Goal: Information Seeking & Learning: Find contact information

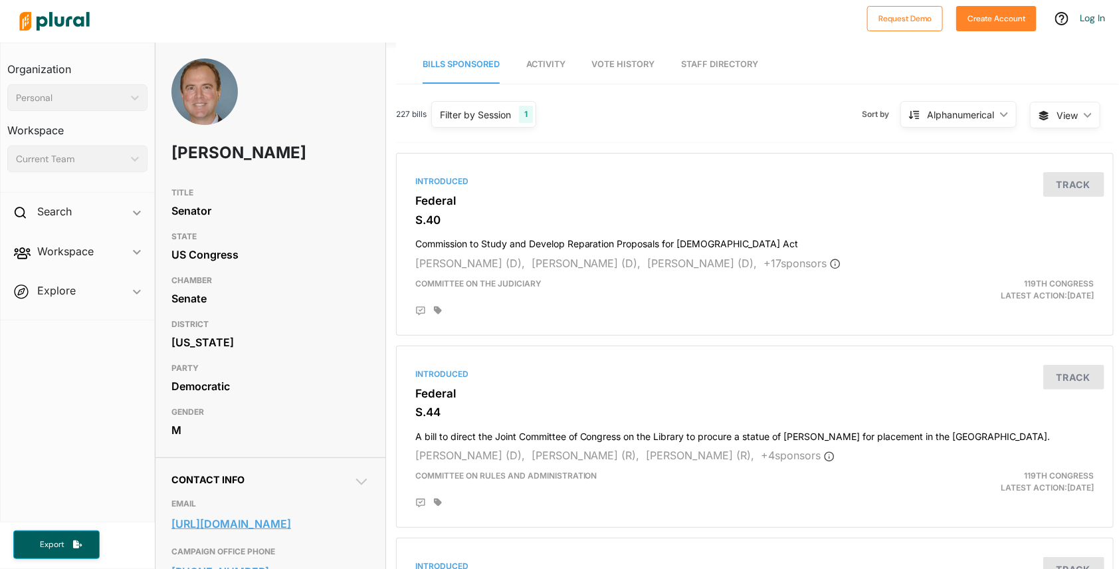
click at [219, 526] on link "https://www.schiff.senate.gov/contact/get-in-touch/" at bounding box center [270, 524] width 198 height 20
drag, startPoint x: 175, startPoint y: 148, endPoint x: 272, endPoint y: 153, distance: 97.1
click at [272, 153] on h1 "Adam Schiff" at bounding box center [230, 153] width 119 height 40
copy h1 "Adam Schiff"
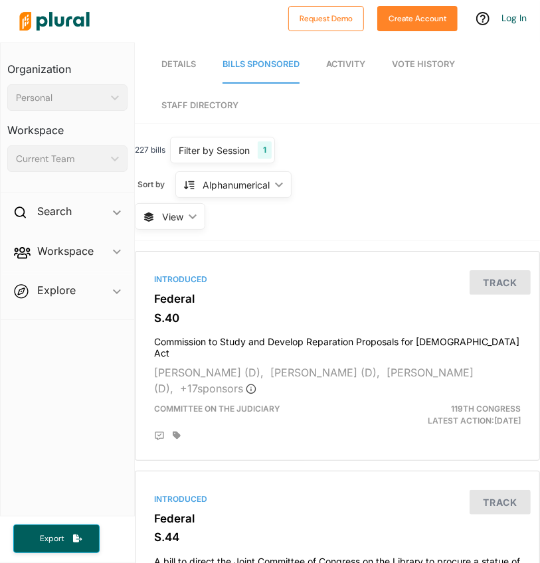
click at [177, 62] on span "Details" at bounding box center [178, 64] width 35 height 10
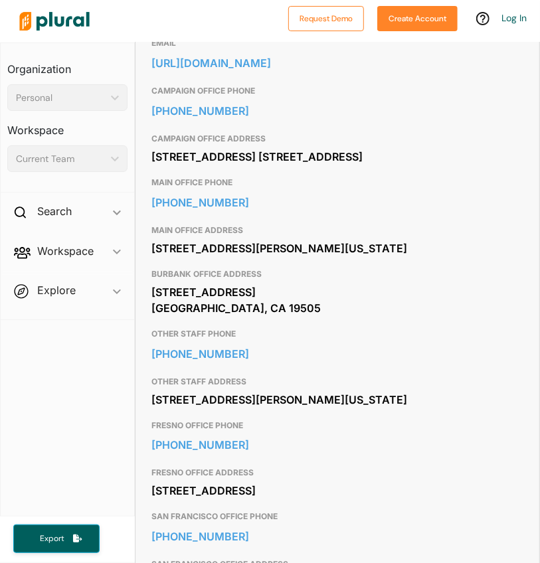
scroll to position [553, 0]
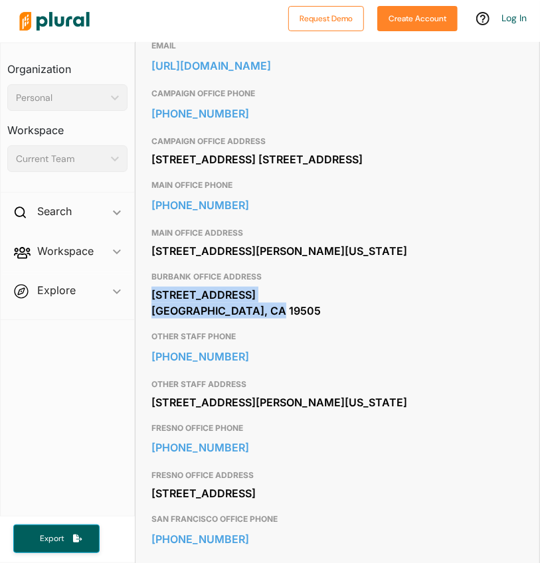
drag, startPoint x: 153, startPoint y: 329, endPoint x: 254, endPoint y: 342, distance: 101.9
click at [254, 321] on div "4111 W. Alameda Ave. Burbank, CA 19505" at bounding box center [337, 303] width 372 height 36
copy div "4111 W. Alameda Ave. Burbank, CA 19505"
click at [332, 321] on div "4111 W. Alameda Ave. Burbank, CA 19505" at bounding box center [337, 303] width 372 height 36
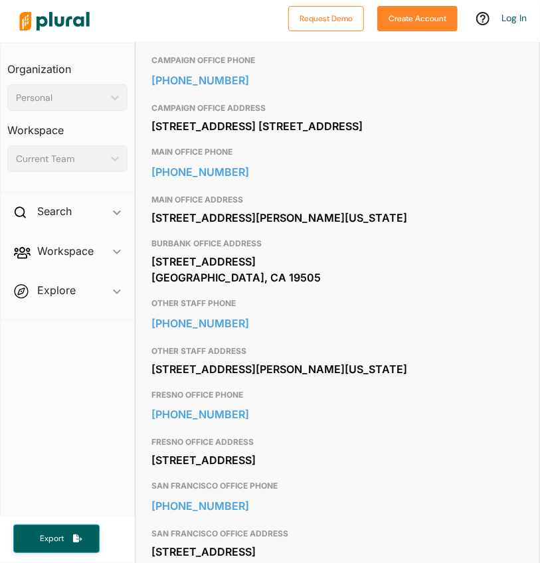
scroll to position [592, 0]
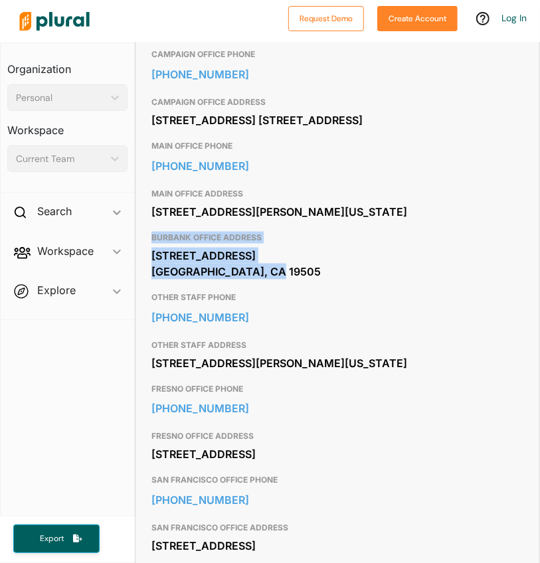
drag, startPoint x: 151, startPoint y: 268, endPoint x: 253, endPoint y: 304, distance: 108.4
click at [253, 286] on div "BURBANK OFFICE ADDRESS 4111 W. Alameda Ave. Burbank, CA 19505" at bounding box center [337, 256] width 372 height 60
copy div "BURBANK OFFICE ADDRESS 4111 W. Alameda Ave. Burbank, CA 19505"
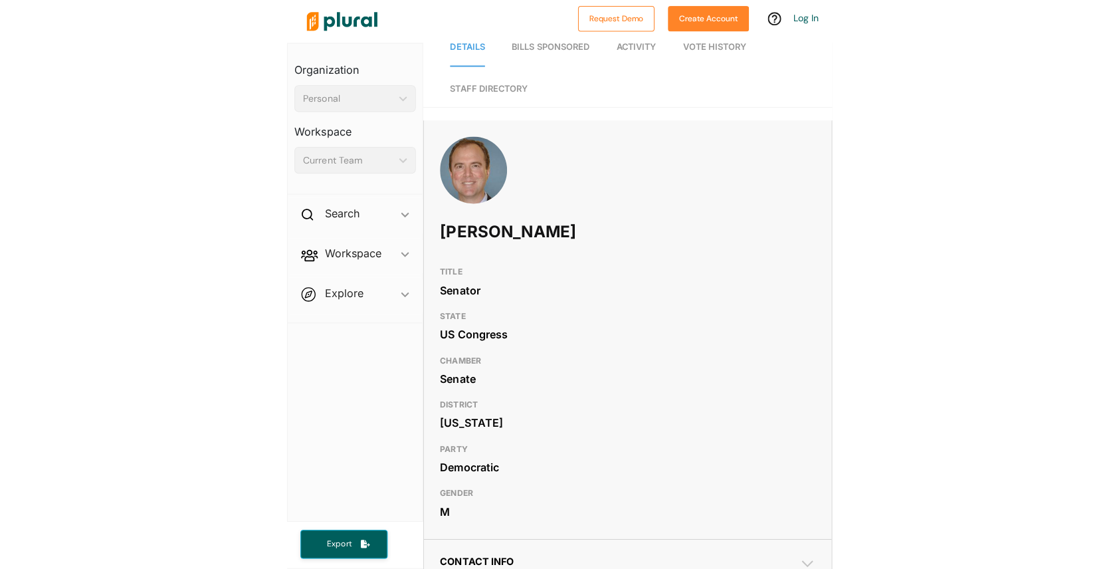
scroll to position [0, 0]
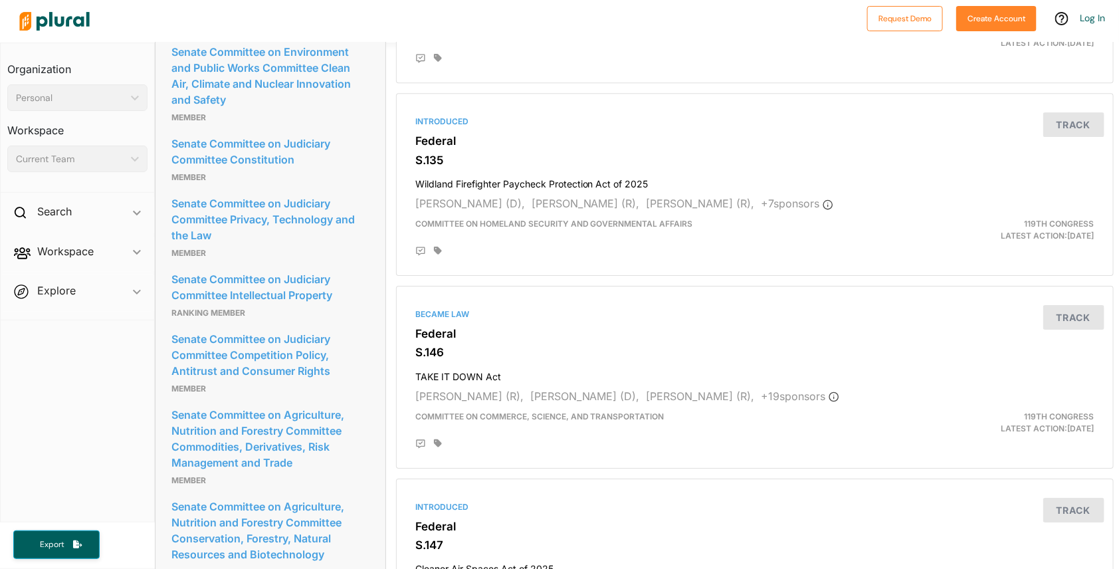
scroll to position [1915, 0]
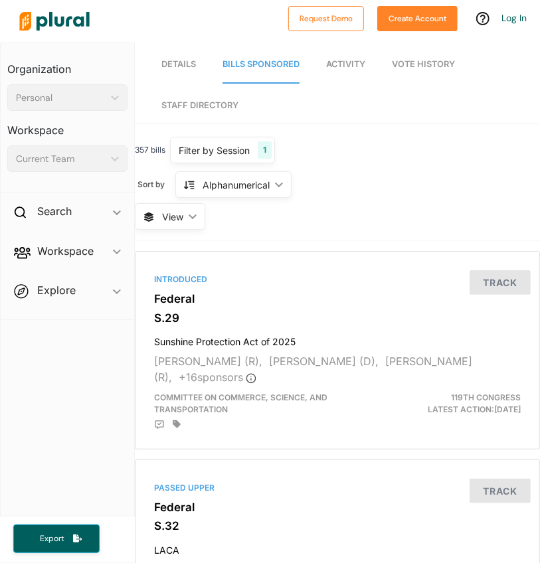
click at [173, 59] on span "Details" at bounding box center [178, 64] width 35 height 10
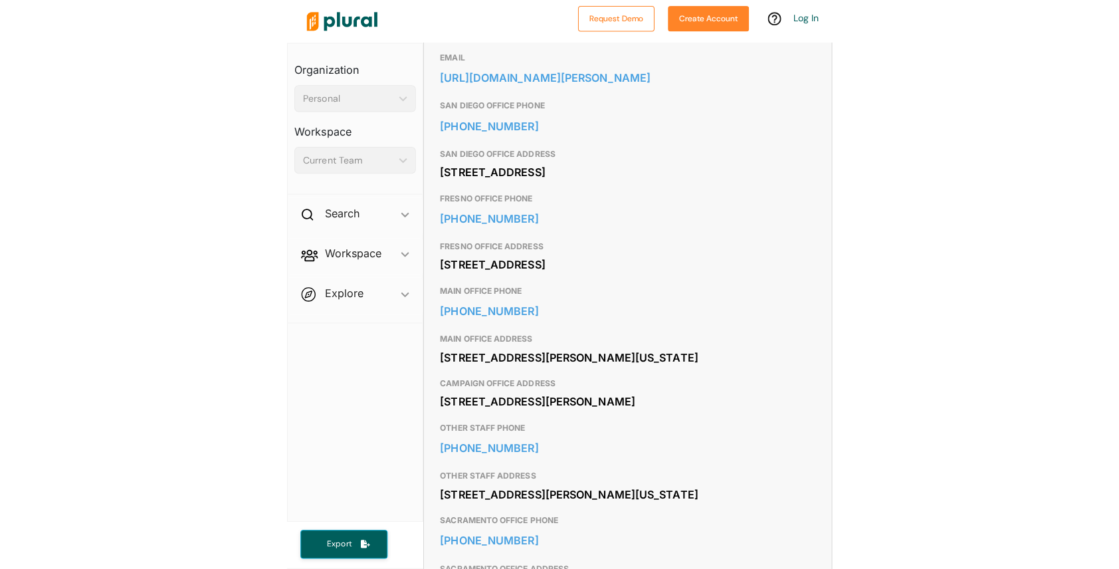
scroll to position [530, 0]
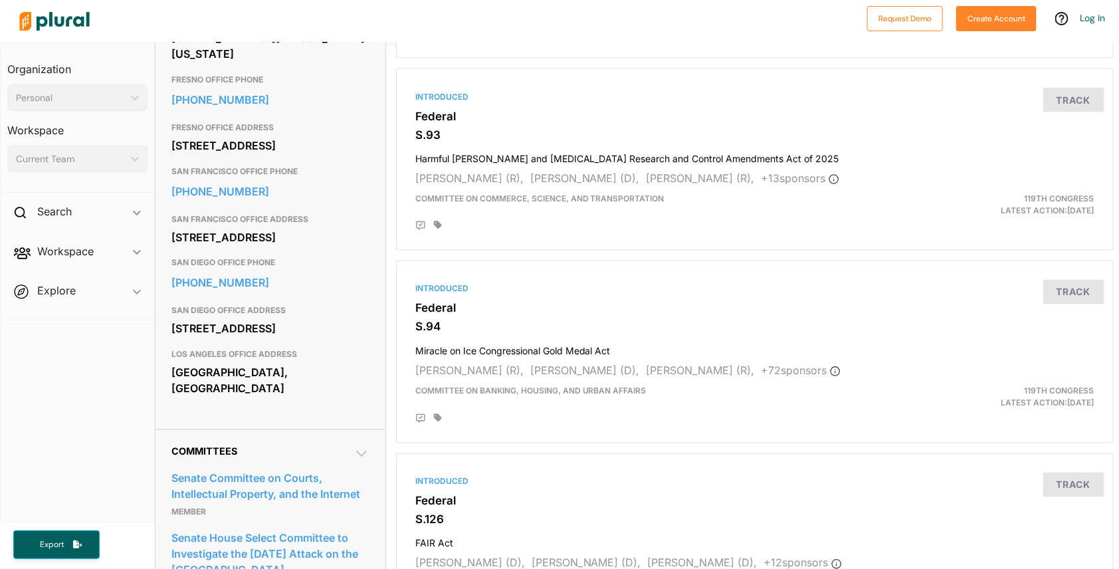
scroll to position [860, 0]
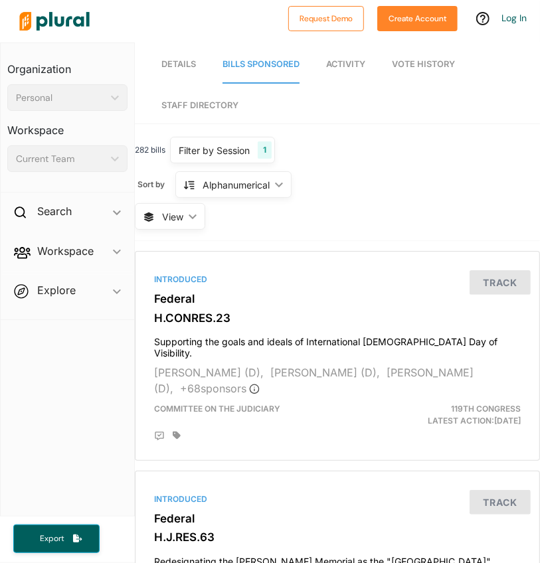
click at [174, 65] on span "Details" at bounding box center [178, 64] width 35 height 10
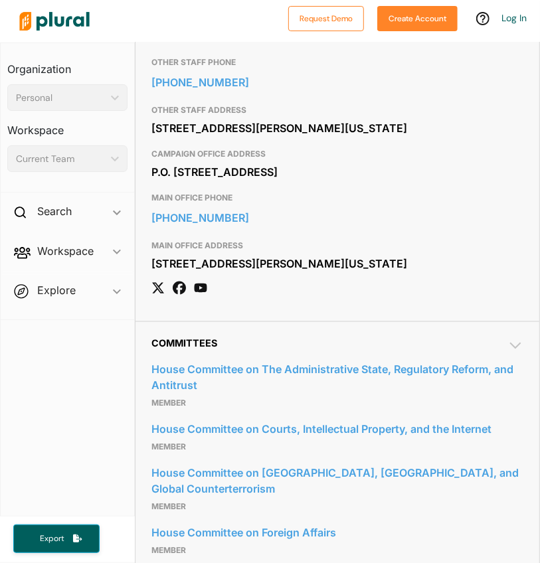
scroll to position [678, 0]
